Goal: Information Seeking & Learning: Learn about a topic

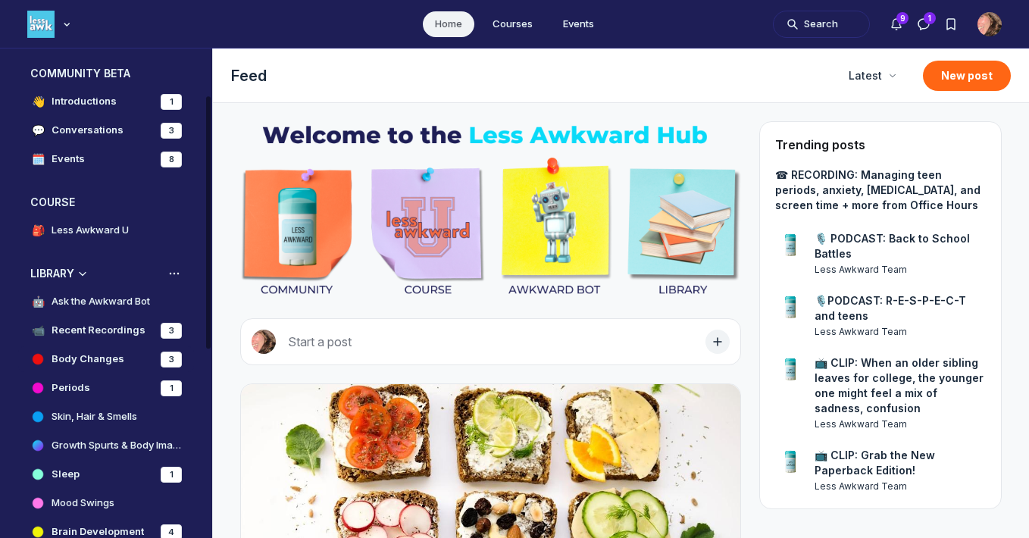
scroll to position [98, 0]
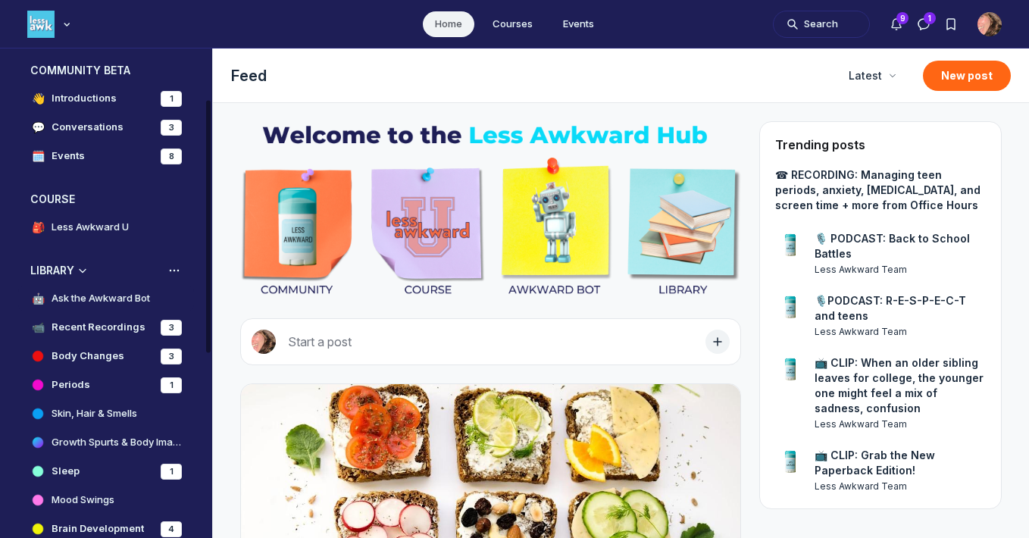
click at [105, 297] on h4 "Ask the Awkward Bot" at bounding box center [101, 298] width 98 height 15
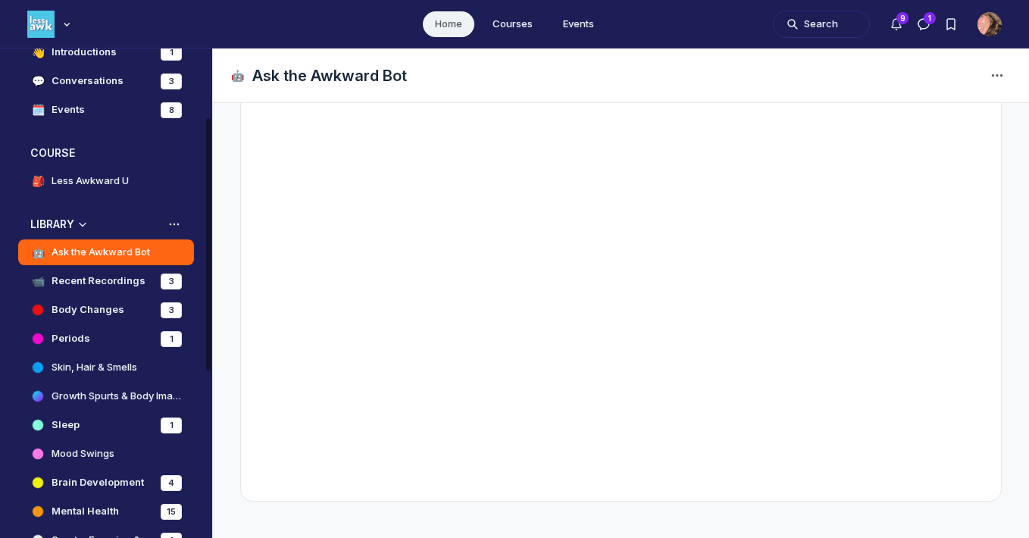
scroll to position [148, 0]
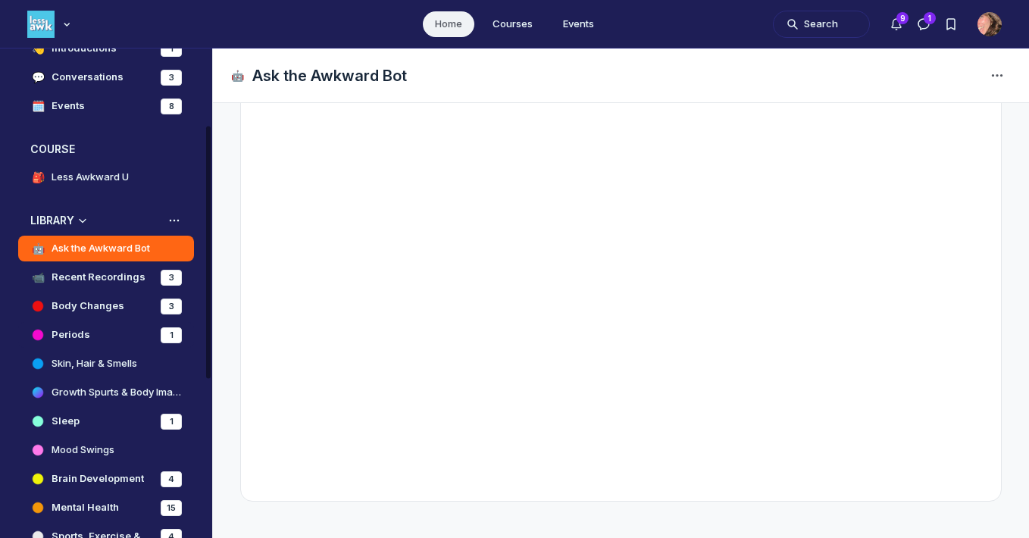
click at [92, 336] on link "Periods 1" at bounding box center [106, 335] width 176 height 26
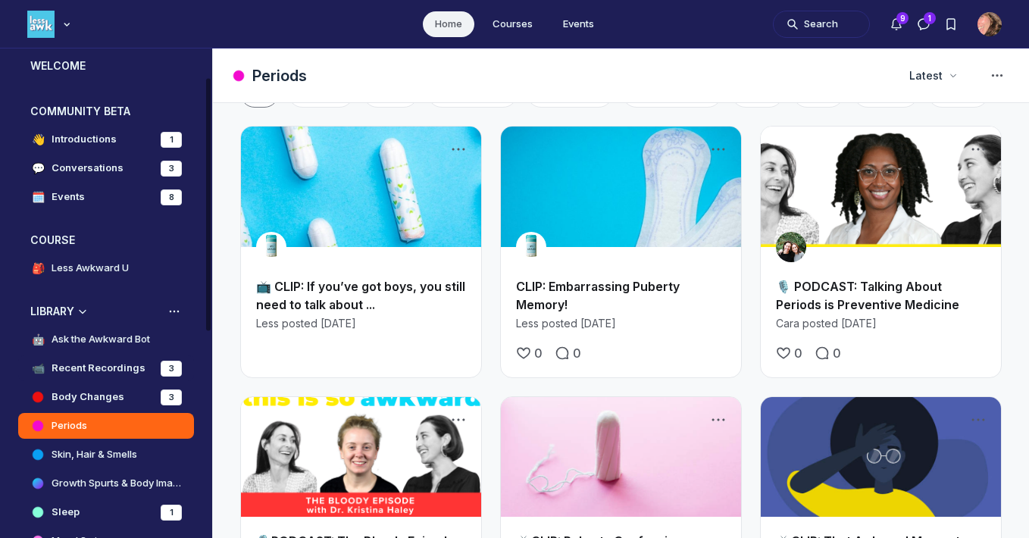
scroll to position [50, 0]
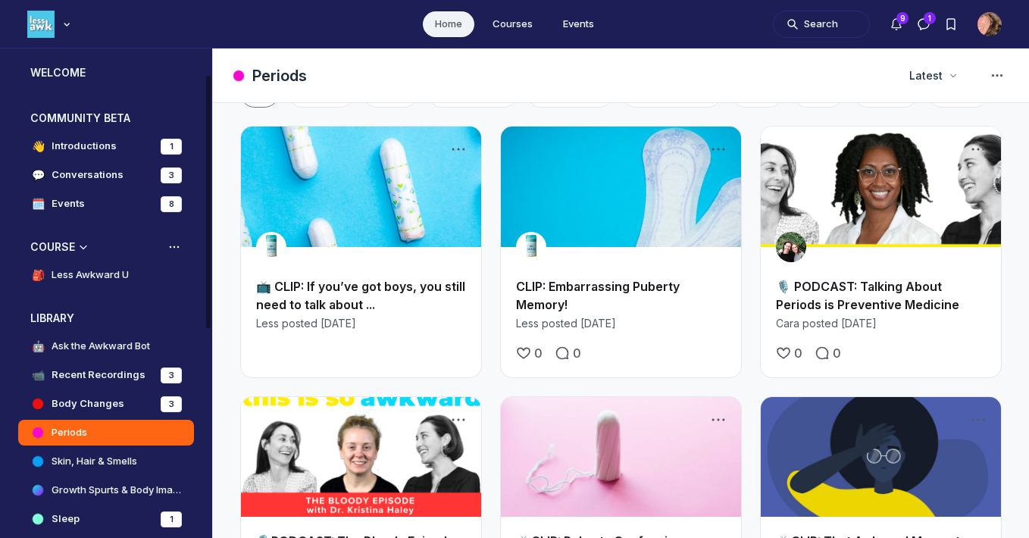
click at [98, 276] on h4 "Less Awkward U" at bounding box center [90, 274] width 77 height 15
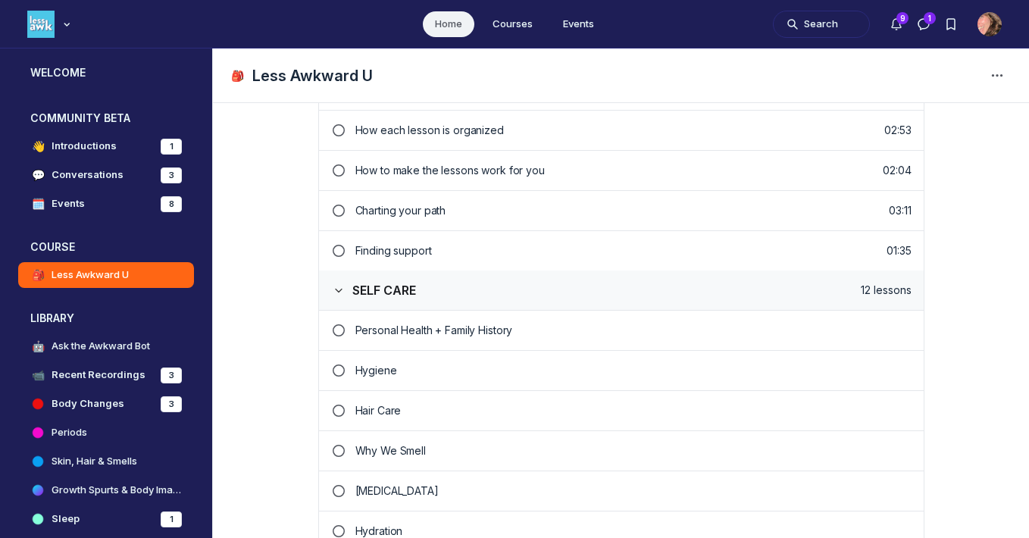
scroll to position [464, 0]
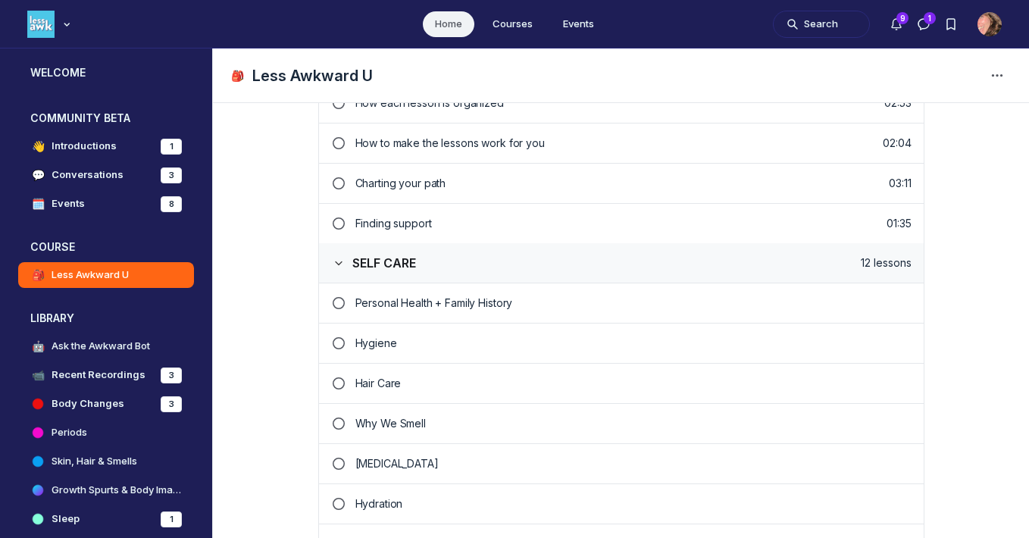
click at [412, 340] on p "Hygiene" at bounding box center [633, 343] width 556 height 15
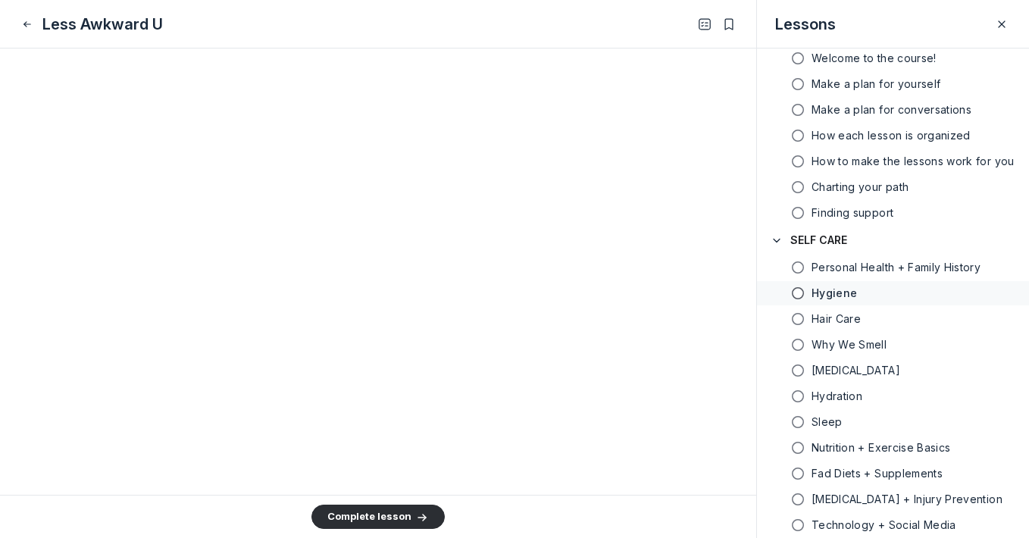
scroll to position [1973, 0]
click at [61, 29] on h1 "Less Awkward U" at bounding box center [102, 24] width 120 height 21
click at [27, 23] on icon "Close" at bounding box center [27, 24] width 12 height 15
